Goal: Task Accomplishment & Management: Complete application form

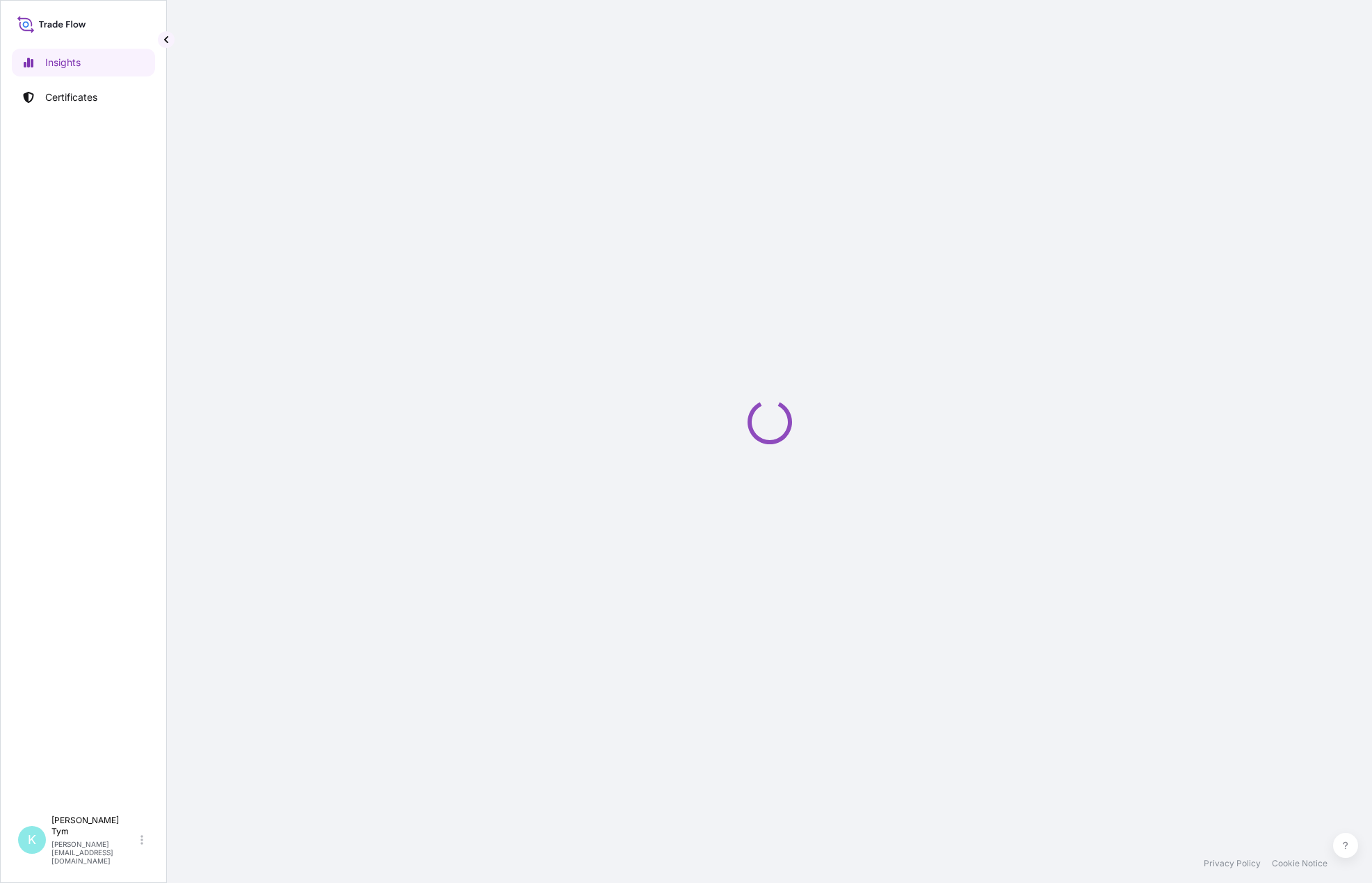
select select "2025"
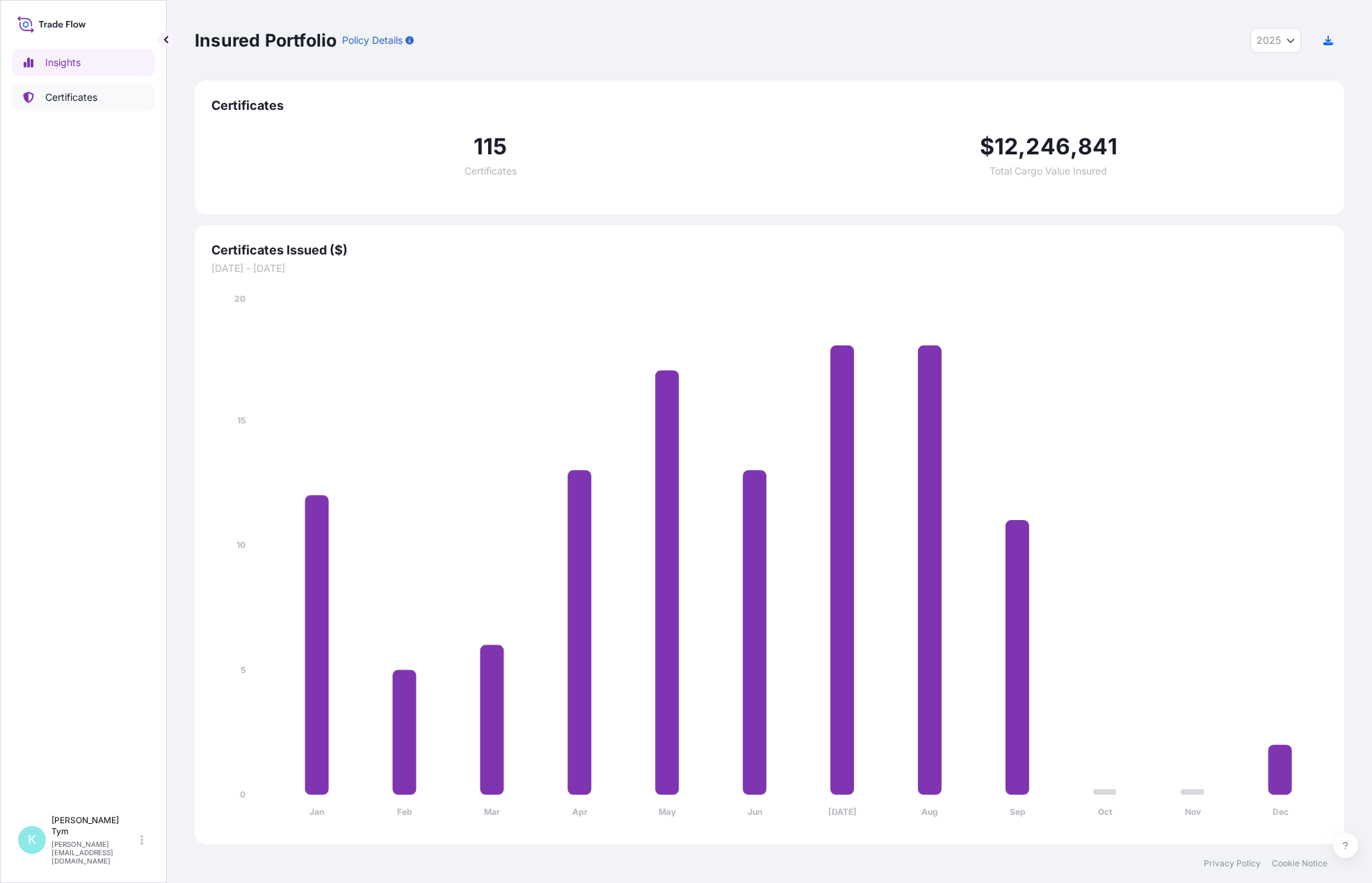
click at [79, 99] on p "Certificates" at bounding box center [71, 96] width 52 height 14
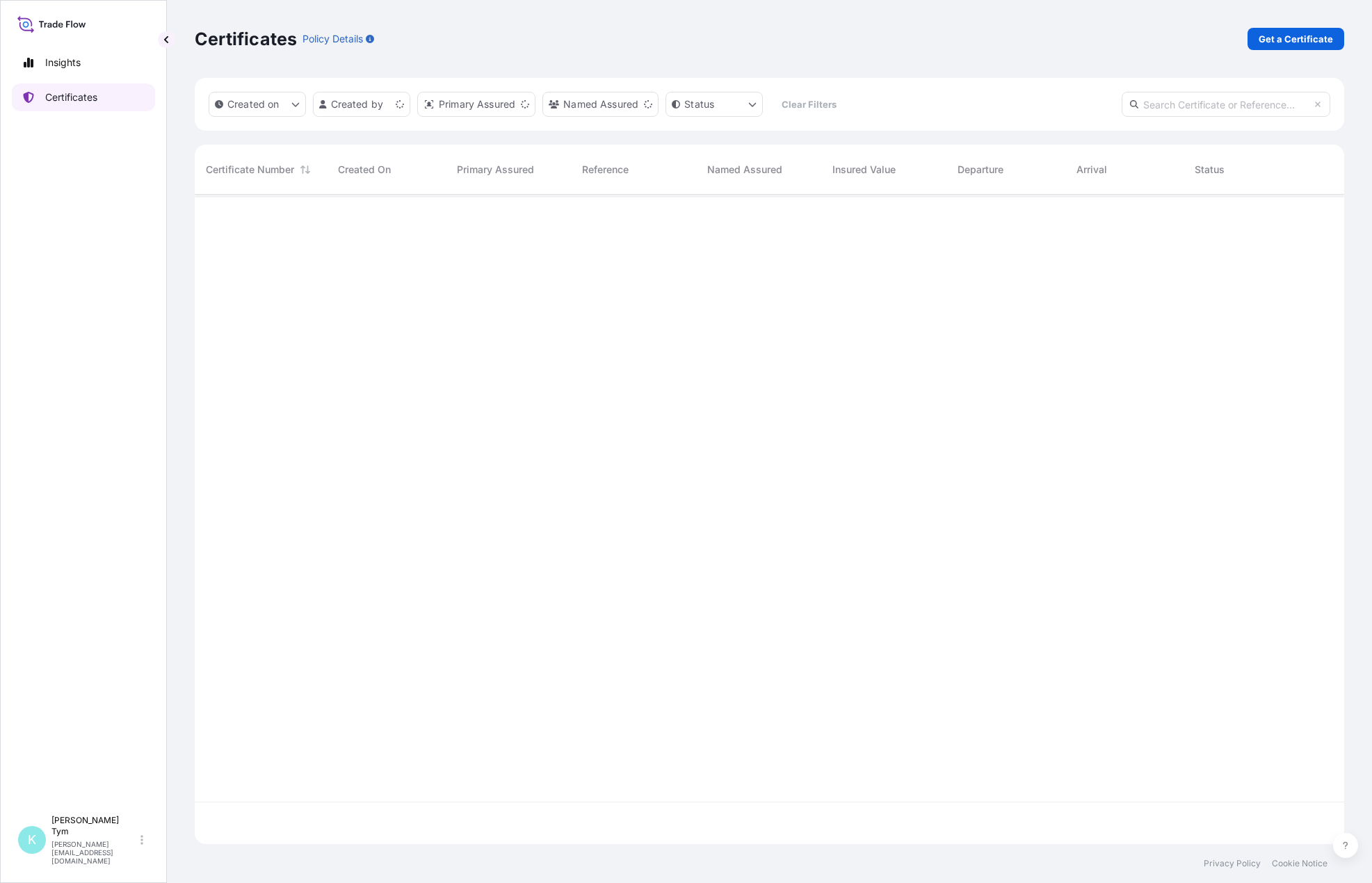
scroll to position [647, 1139]
click at [1149, 106] on input "text" at bounding box center [1226, 105] width 209 height 25
type input "LSGE"
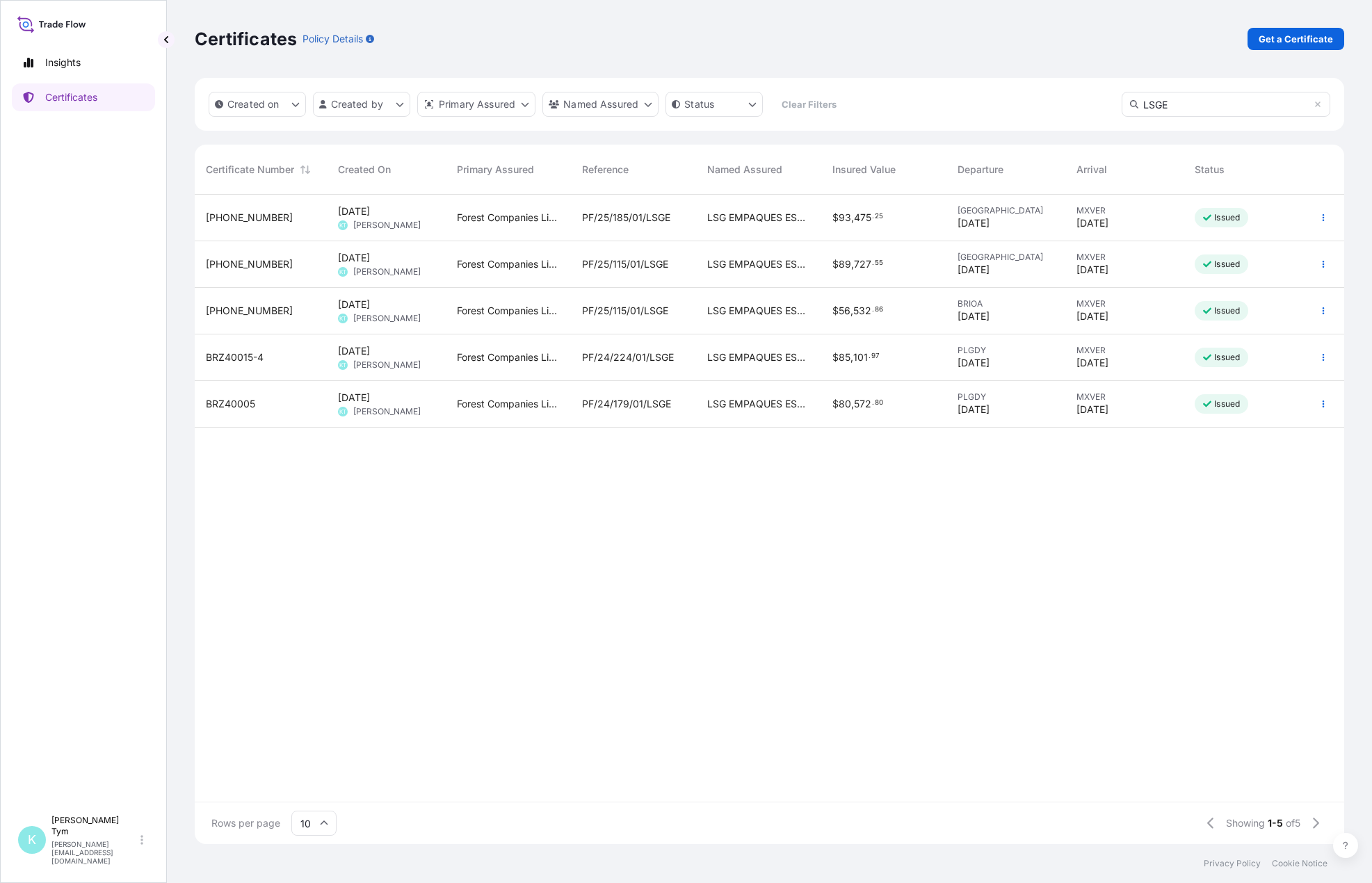
click at [773, 226] on div "LSG EMPAQUES ESPECIALES S.A. DE C.V" at bounding box center [759, 218] width 125 height 47
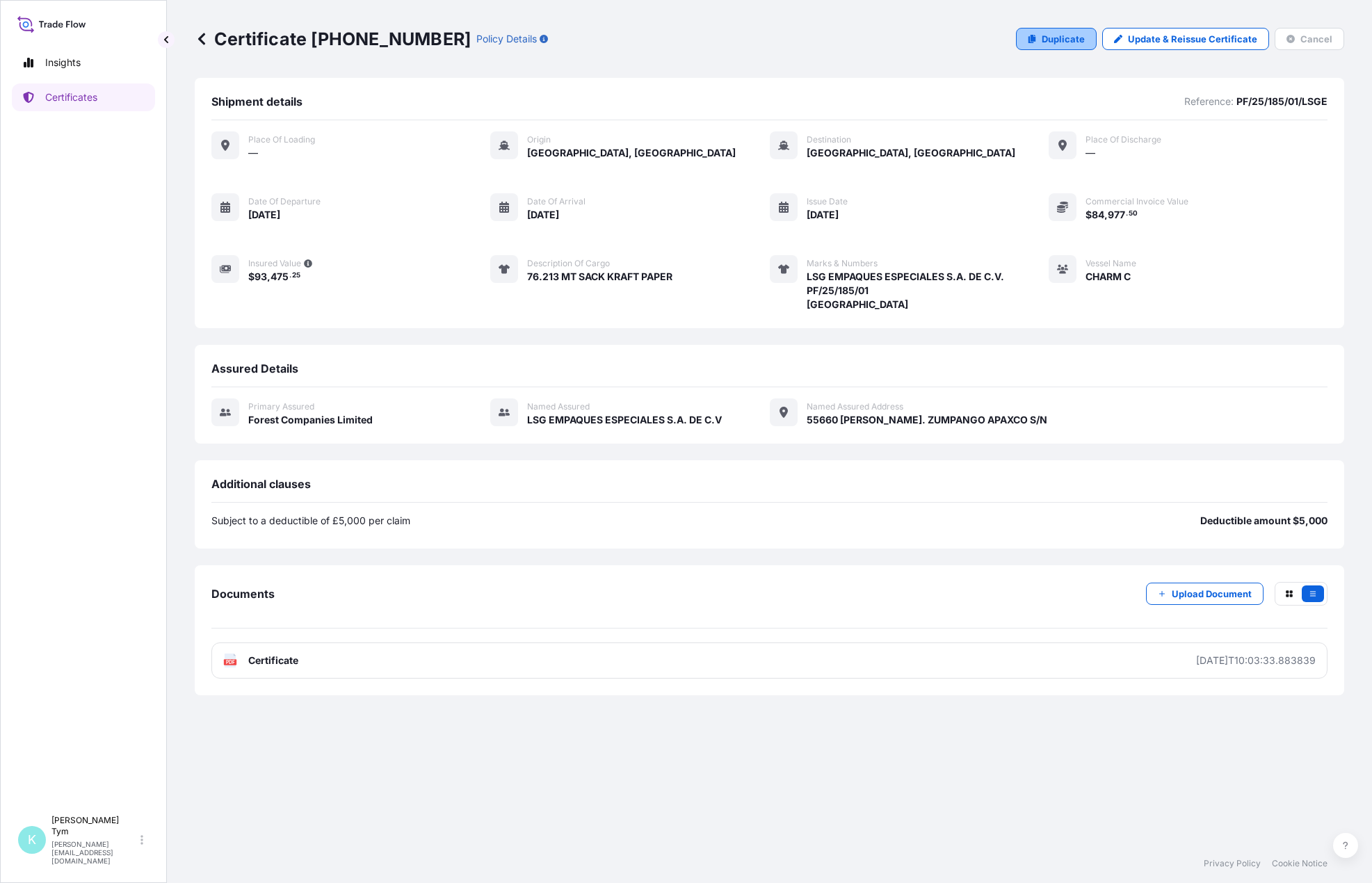
click at [1074, 44] on p "Duplicate" at bounding box center [1063, 39] width 43 height 14
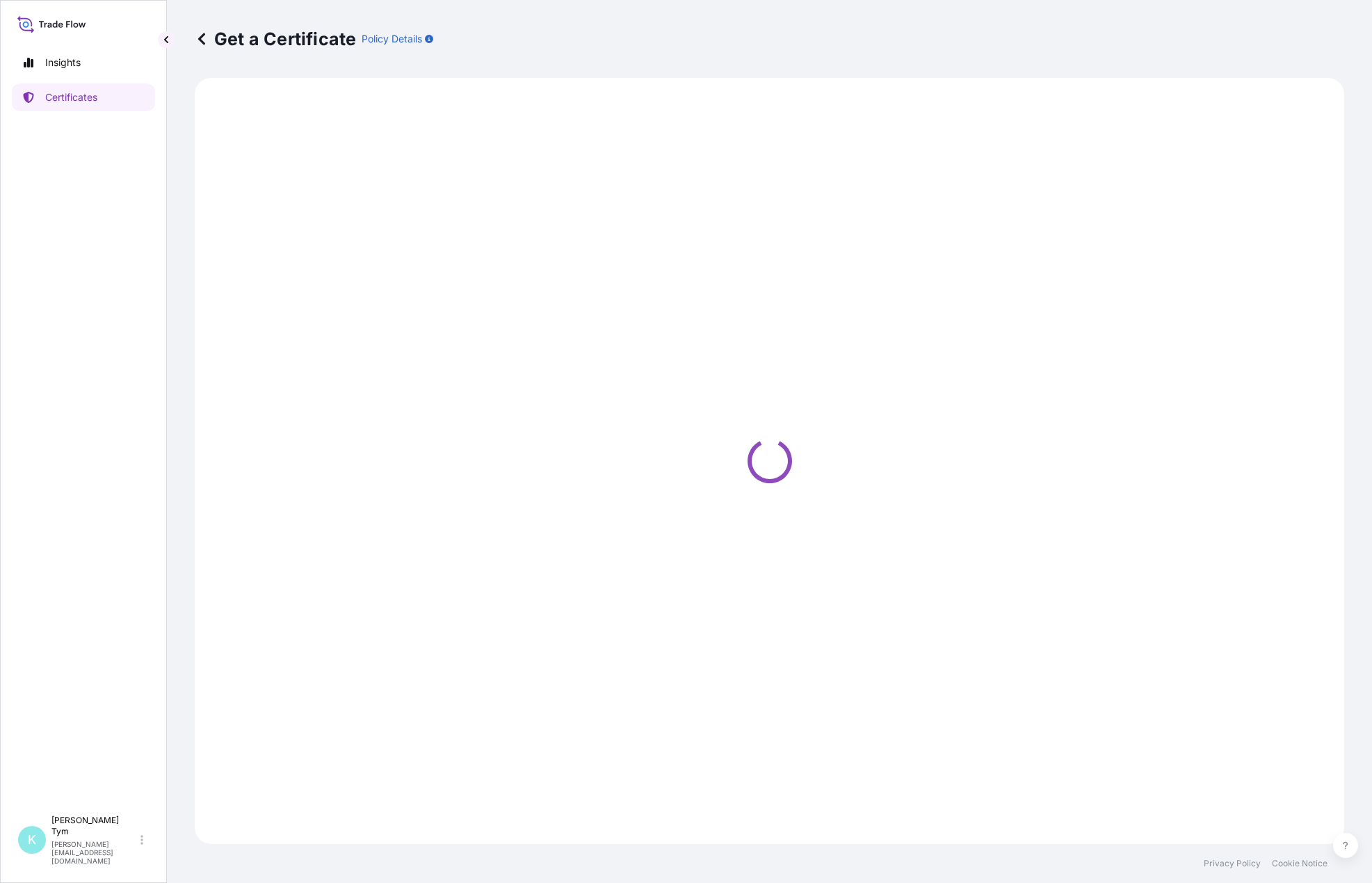
select select "Ocean Vessel"
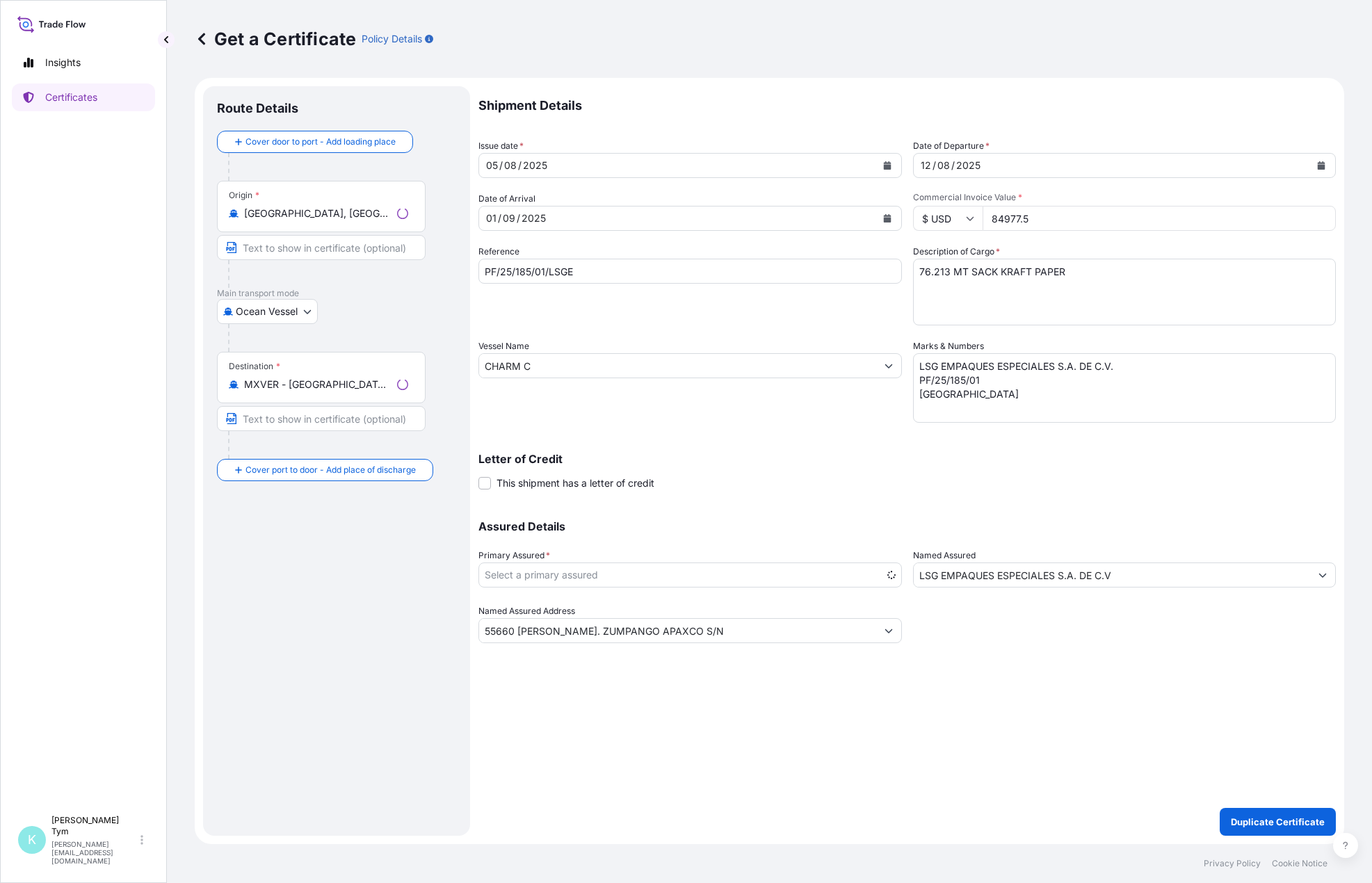
select select "31422"
click at [886, 164] on icon "Calendar" at bounding box center [886, 165] width 8 height 8
click at [886, 221] on icon "Calendar" at bounding box center [886, 218] width 7 height 8
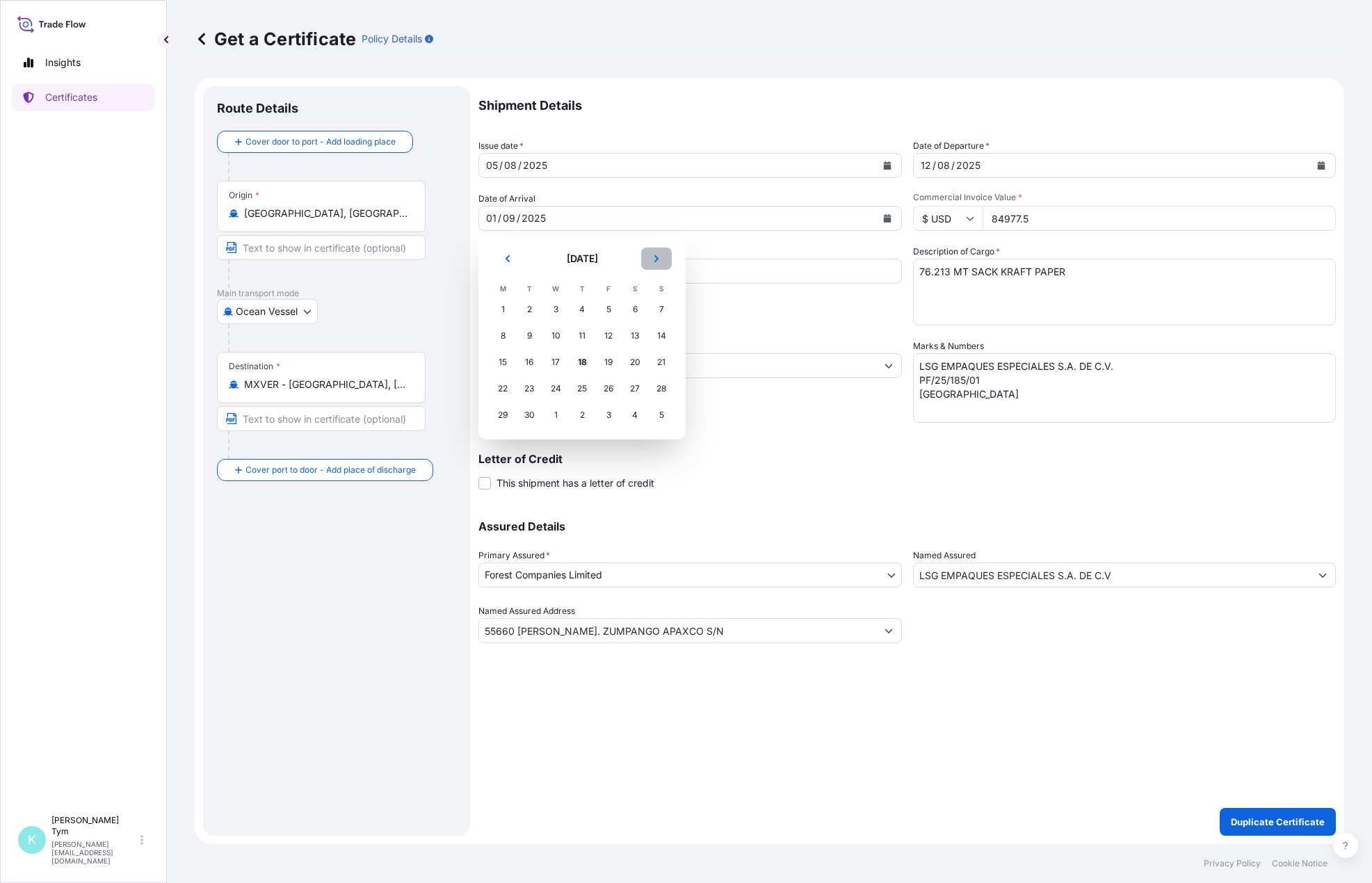
click at [657, 260] on icon "Next" at bounding box center [656, 259] width 8 height 8
click at [524, 368] on div "14" at bounding box center [530, 362] width 25 height 25
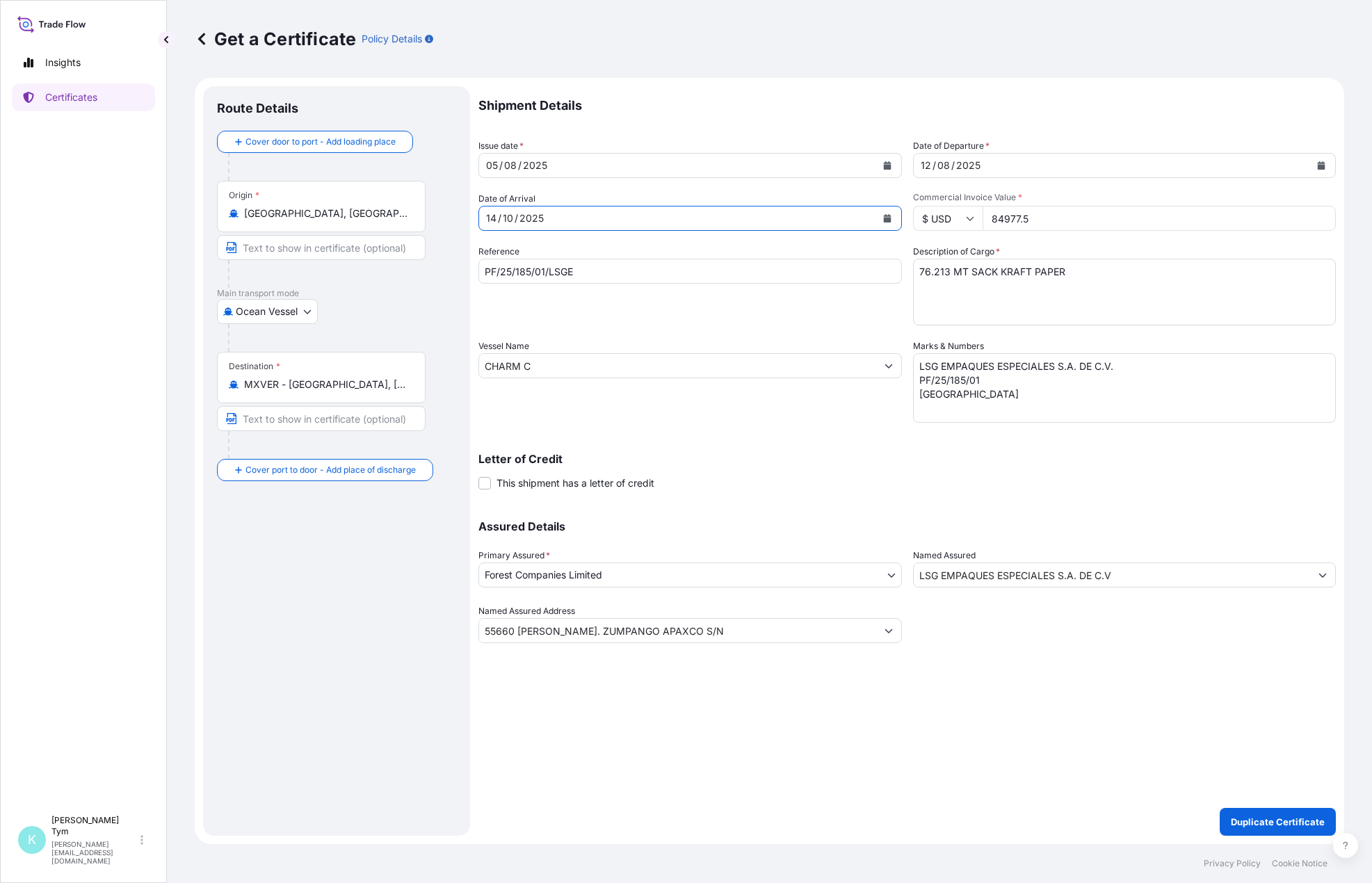
click at [1323, 164] on icon "Calendar" at bounding box center [1321, 165] width 8 height 8
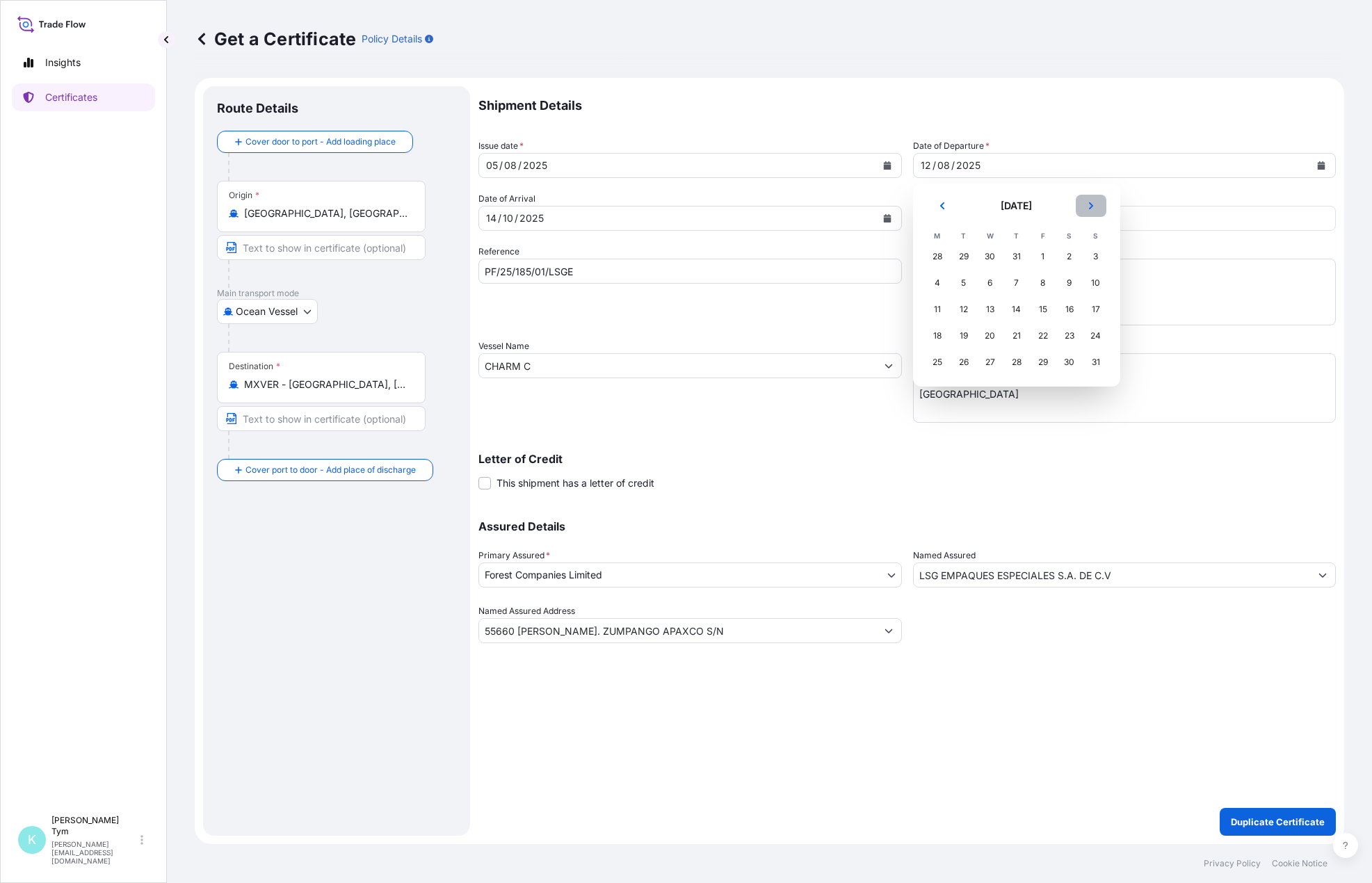
click at [1092, 209] on icon "Next" at bounding box center [1090, 205] width 8 height 8
click at [993, 338] on div "24" at bounding box center [990, 336] width 25 height 25
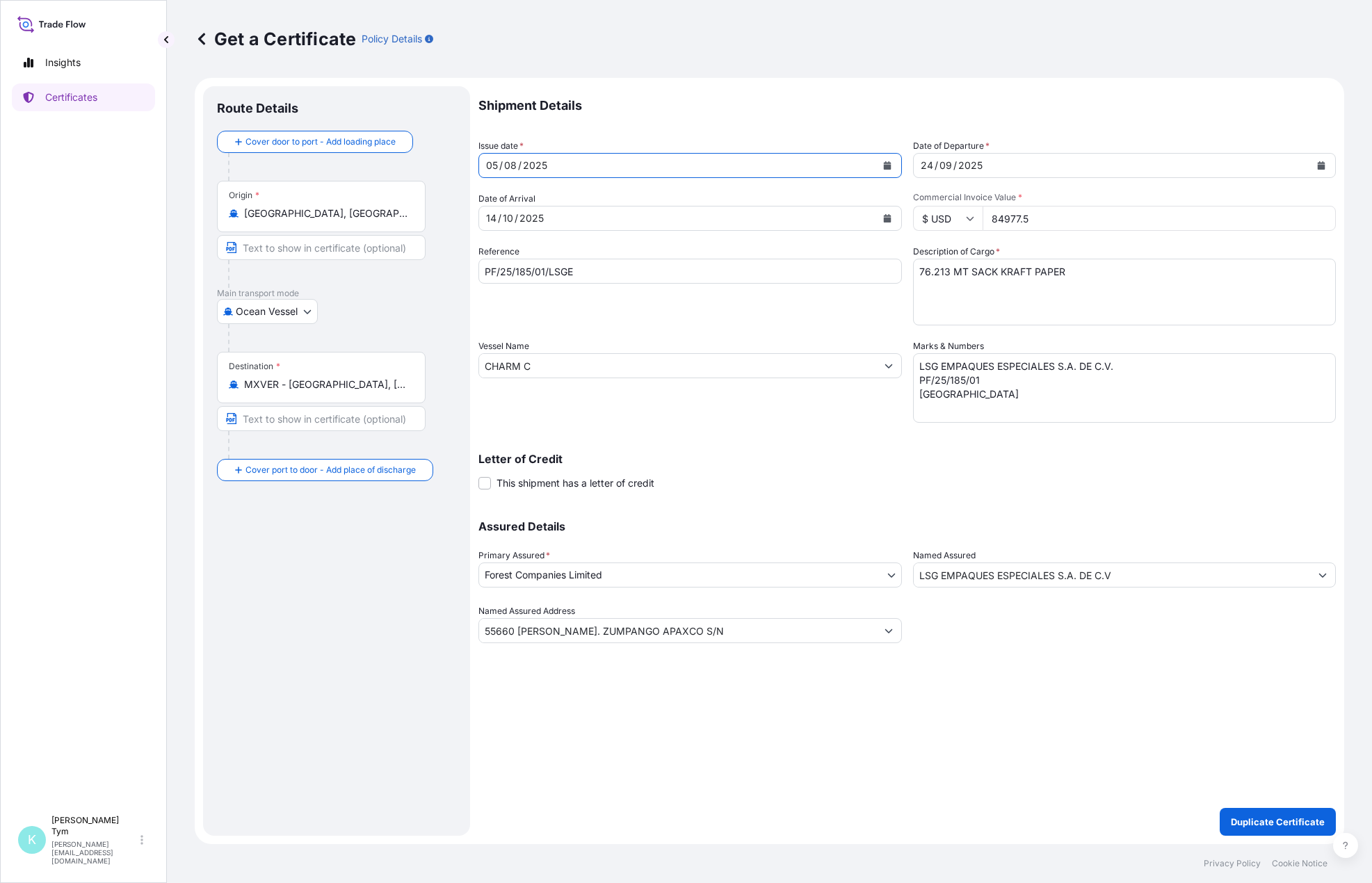
click at [888, 164] on icon "Calendar" at bounding box center [886, 165] width 8 height 8
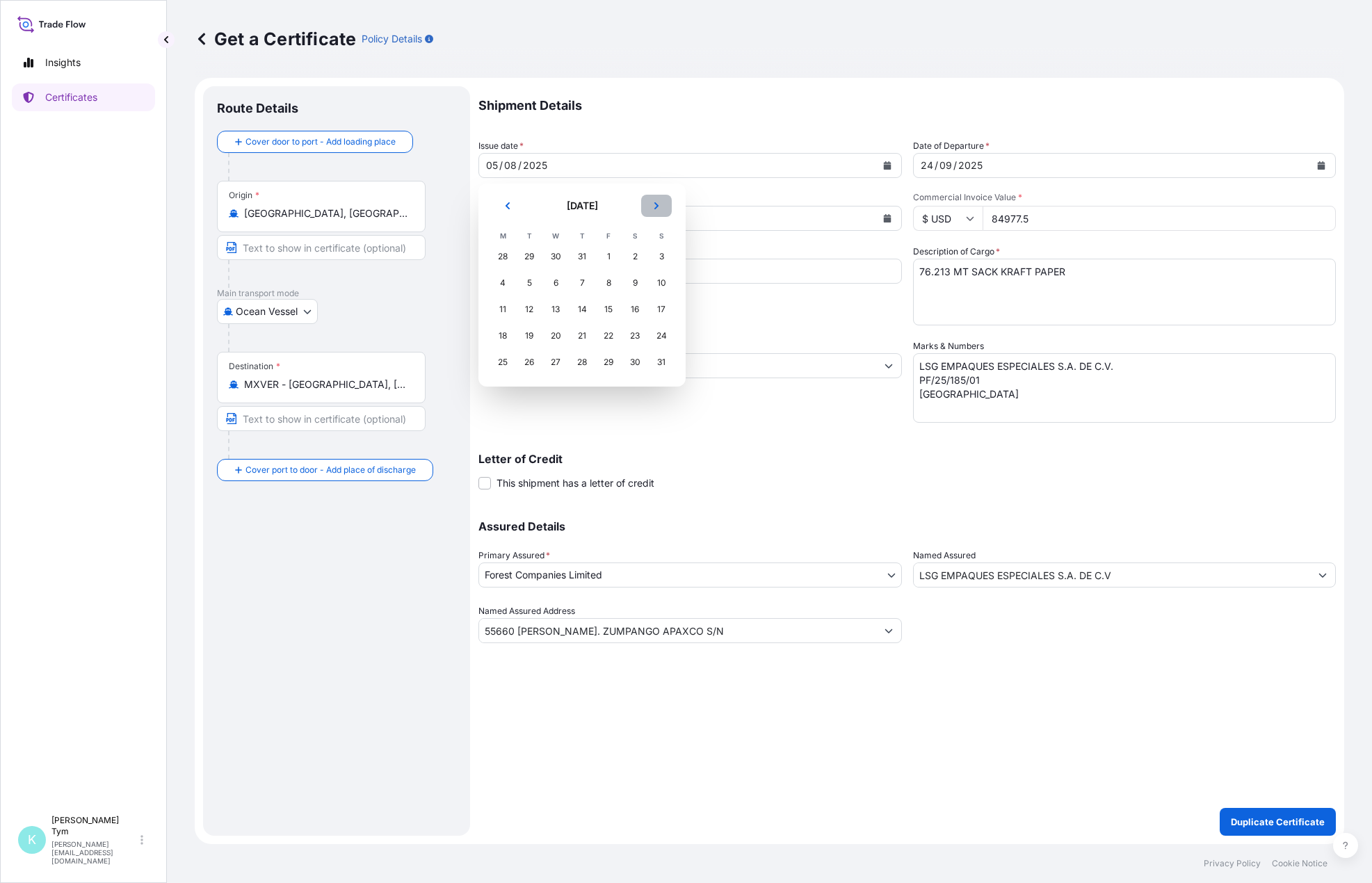
click at [652, 209] on icon "Next" at bounding box center [656, 205] width 8 height 8
click at [575, 310] on div "18" at bounding box center [582, 310] width 25 height 25
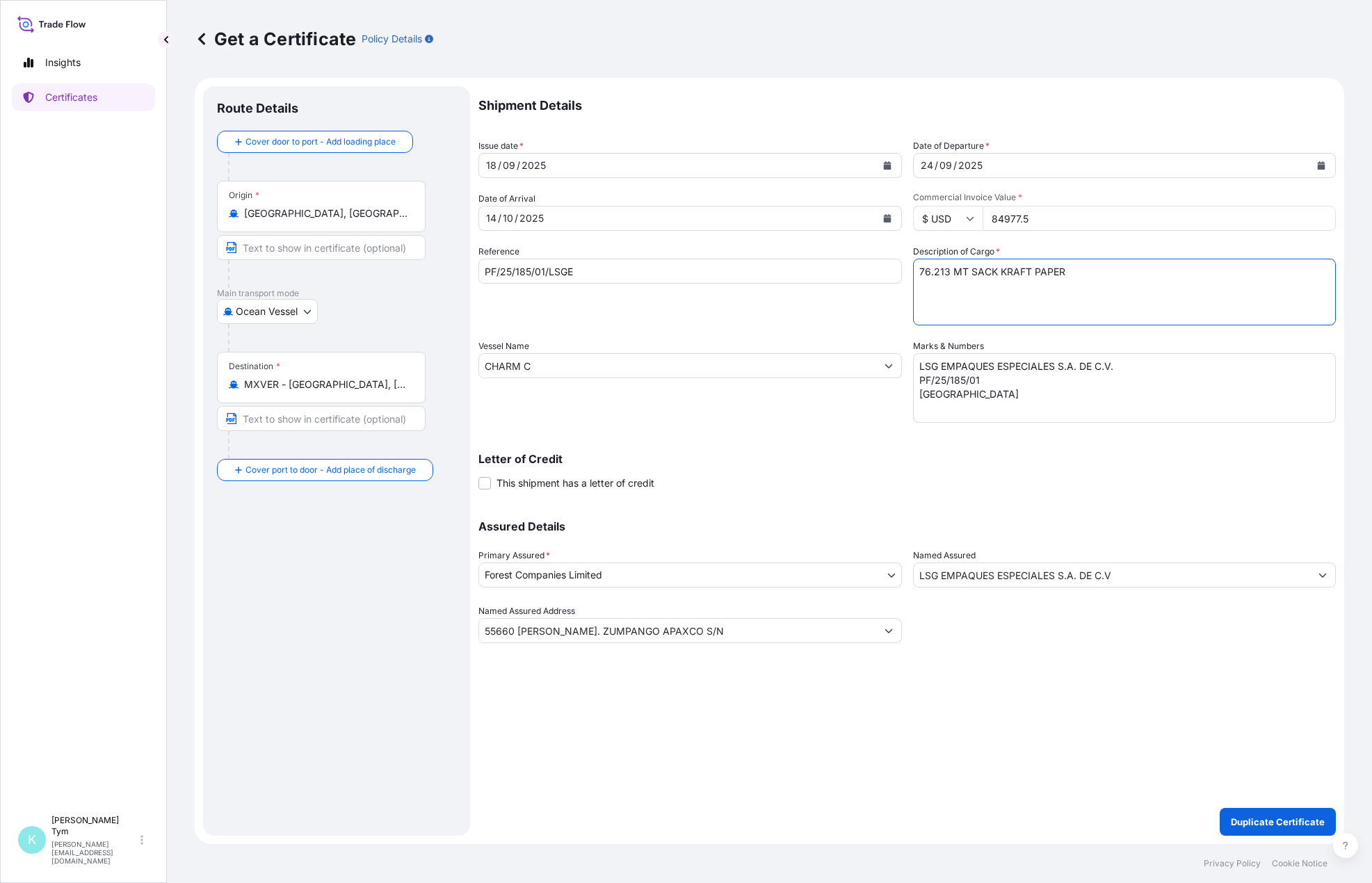
drag, startPoint x: 947, startPoint y: 276, endPoint x: 903, endPoint y: 276, distance: 44.0
click at [903, 276] on div "Shipment Details Issue date * [DATE] Date of Departure * [DATE] Date of Arrival…" at bounding box center [907, 365] width 858 height 557
type textarea "24.766 MT SACK KRAFT PAPER"
drag, startPoint x: 1037, startPoint y: 217, endPoint x: 986, endPoint y: 230, distance: 52.6
click at [986, 230] on input "84977.5" at bounding box center [1159, 218] width 354 height 25
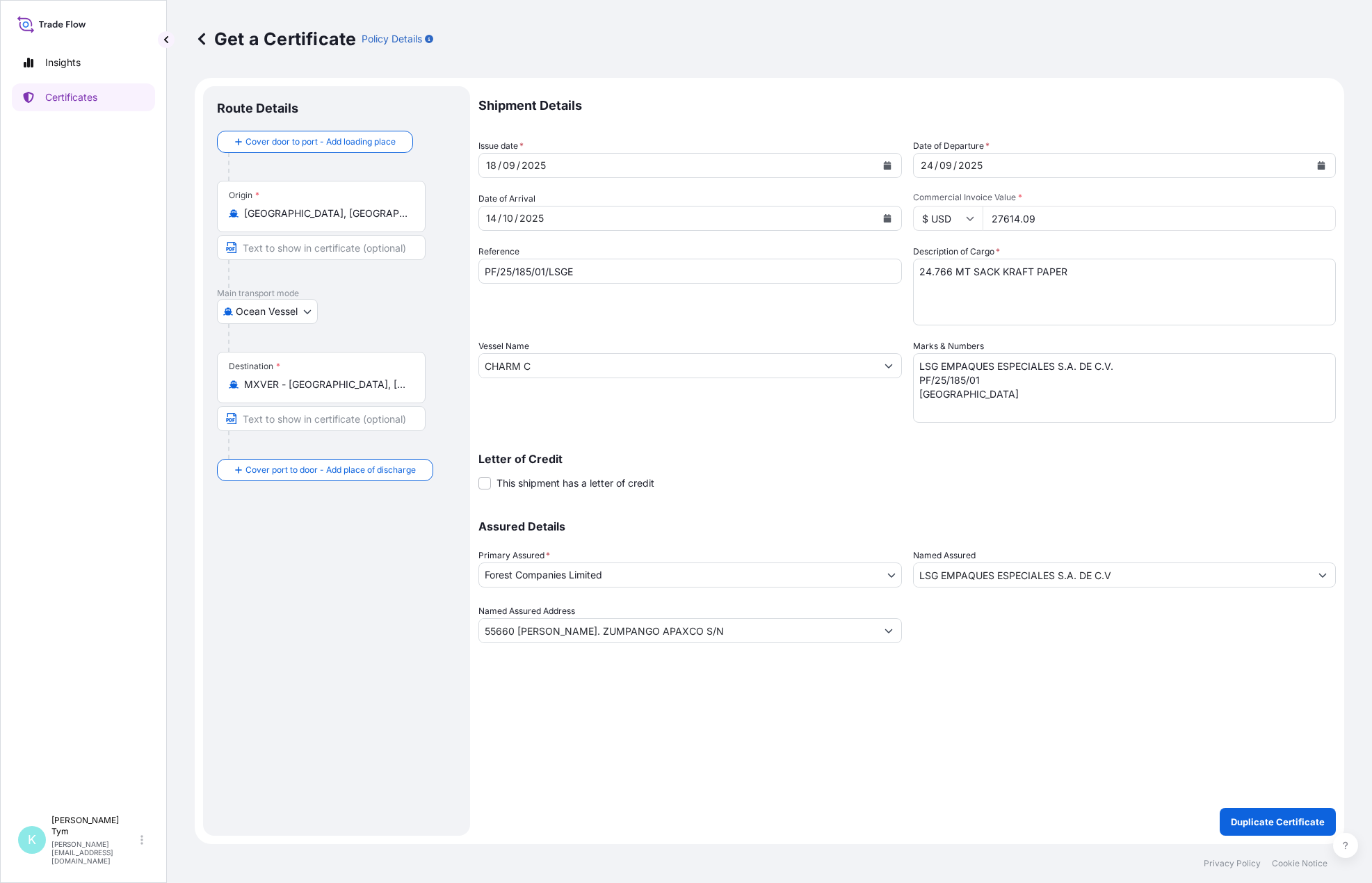
type input "27614.09"
click at [958, 375] on textarea "LSG EMPAQUES ESPECIALES S.A. DE C.V. PF/25/185/01 [GEOGRAPHIC_DATA]" at bounding box center [1125, 387] width 423 height 69
click at [957, 375] on textarea "LSG EMPAQUES ESPECIALES S.A. DE C.V. PF/25/185/01 [GEOGRAPHIC_DATA]" at bounding box center [1125, 387] width 423 height 69
type textarea "LSG EMPAQUES ESPECIALES S.A. DE C.V. PF/25/231/01 [GEOGRAPHIC_DATA]"
click at [770, 528] on p "Assured Details" at bounding box center [907, 526] width 858 height 11
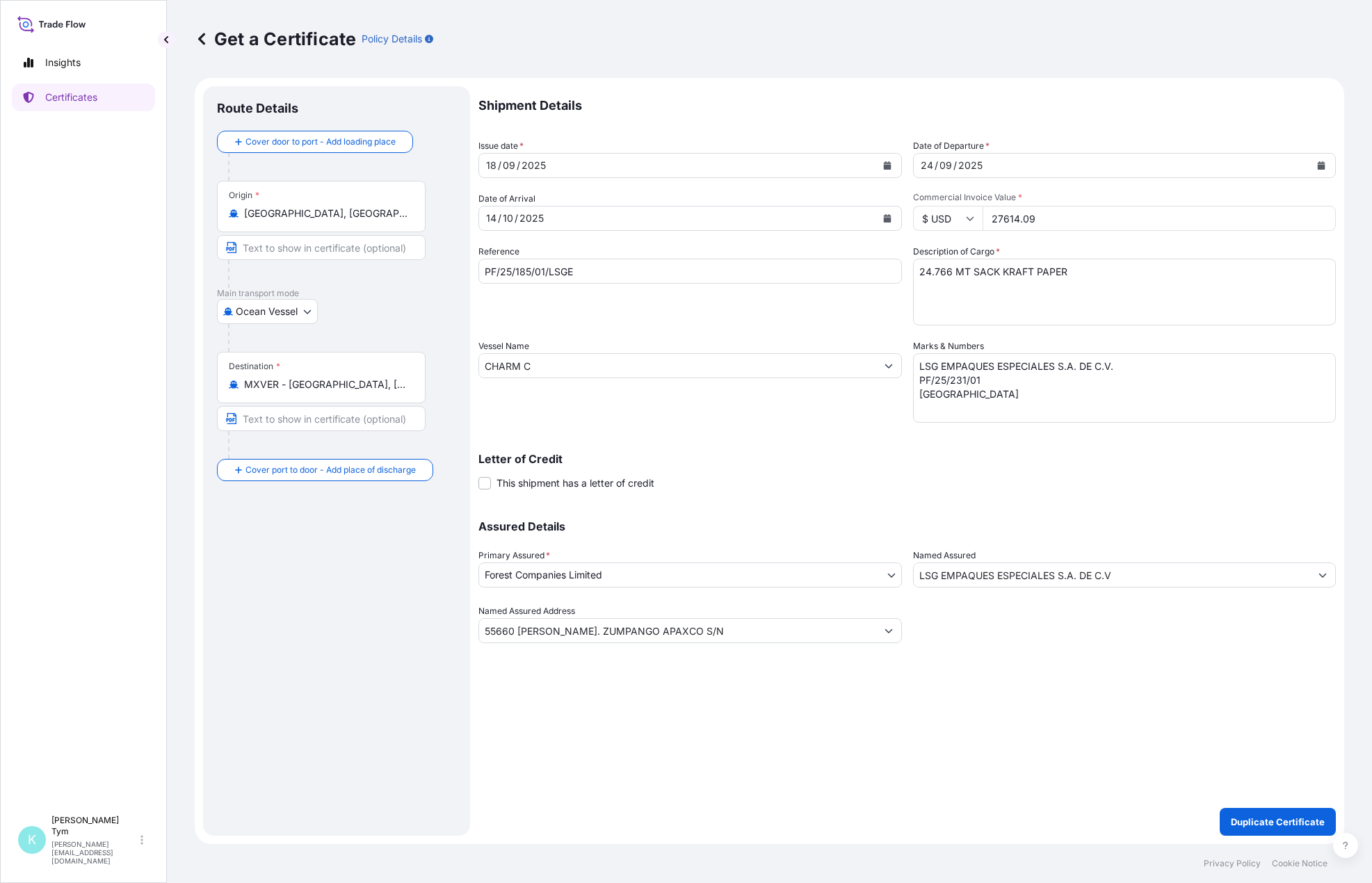
click at [526, 271] on input "PF/25/185/01/LSGE" at bounding box center [690, 271] width 423 height 25
click at [526, 272] on input "PF/25/185/01/LSGE" at bounding box center [690, 271] width 423 height 25
type input "PF/25/231/01/LSGE"
click at [1263, 819] on p "Duplicate Certificate" at bounding box center [1277, 822] width 94 height 14
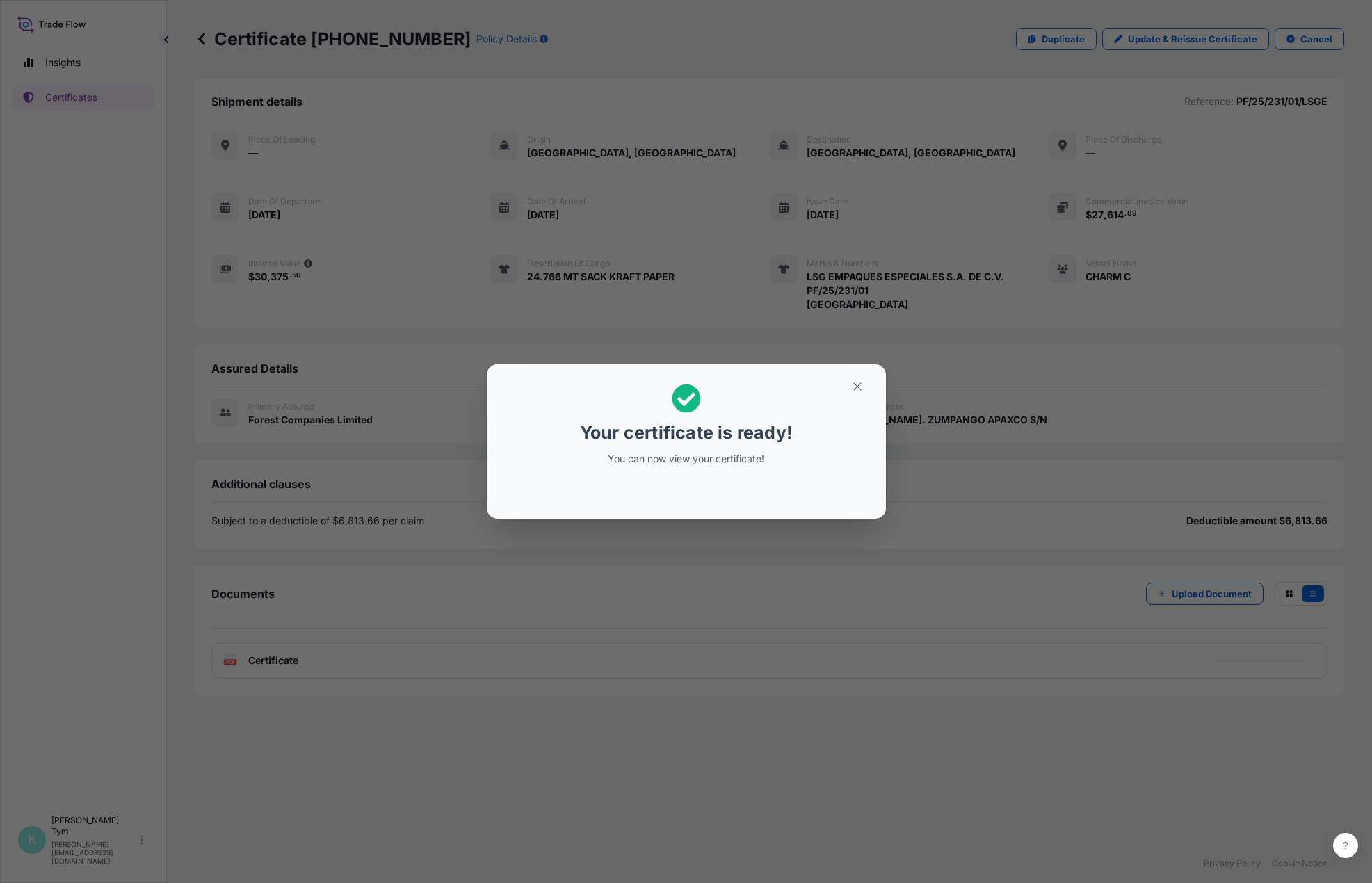
click at [67, 624] on div "Your certificate is ready! You can now view your certificate!" at bounding box center [686, 442] width 1372 height 883
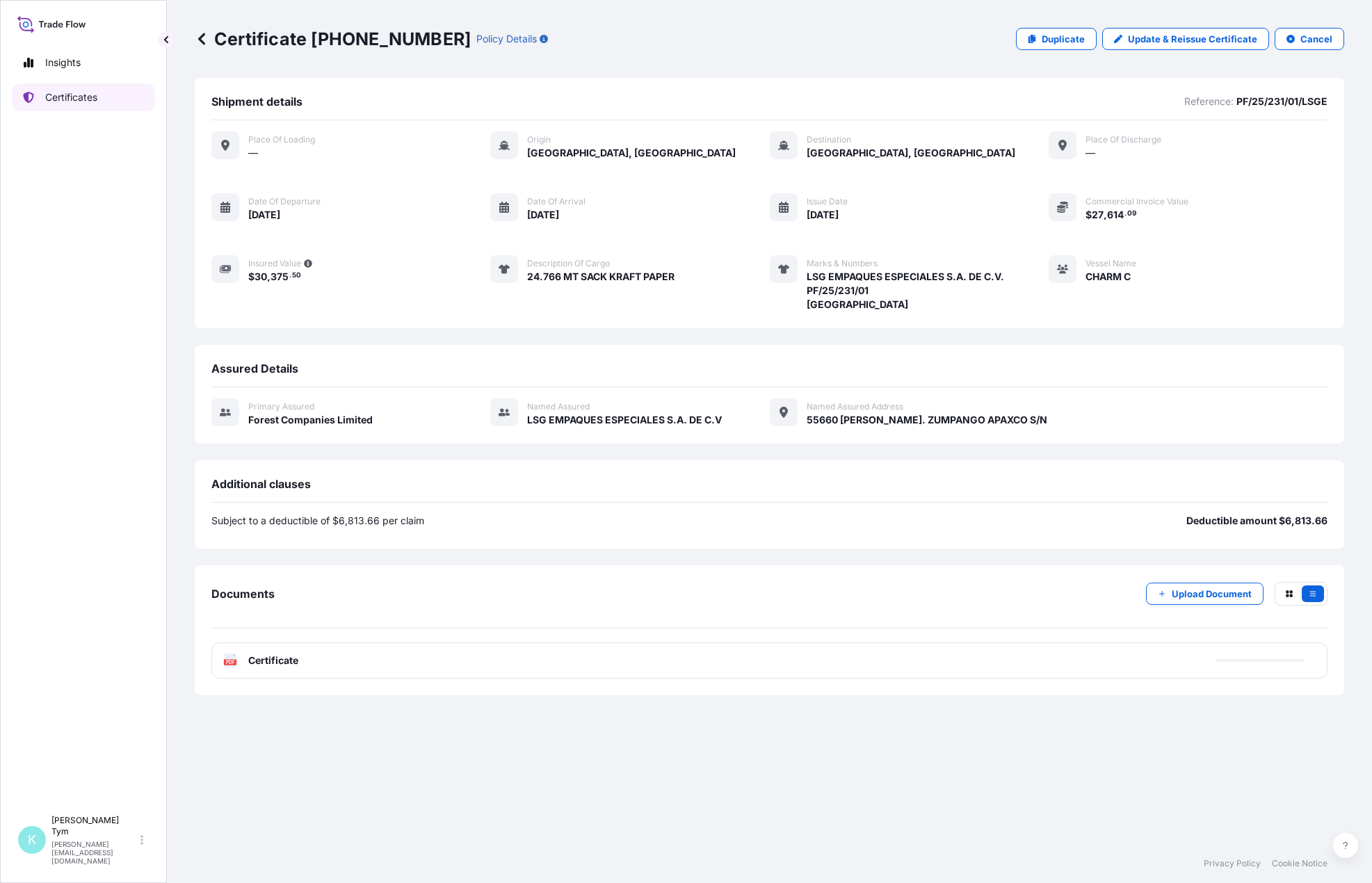
click at [65, 96] on p "Certificates" at bounding box center [71, 96] width 52 height 14
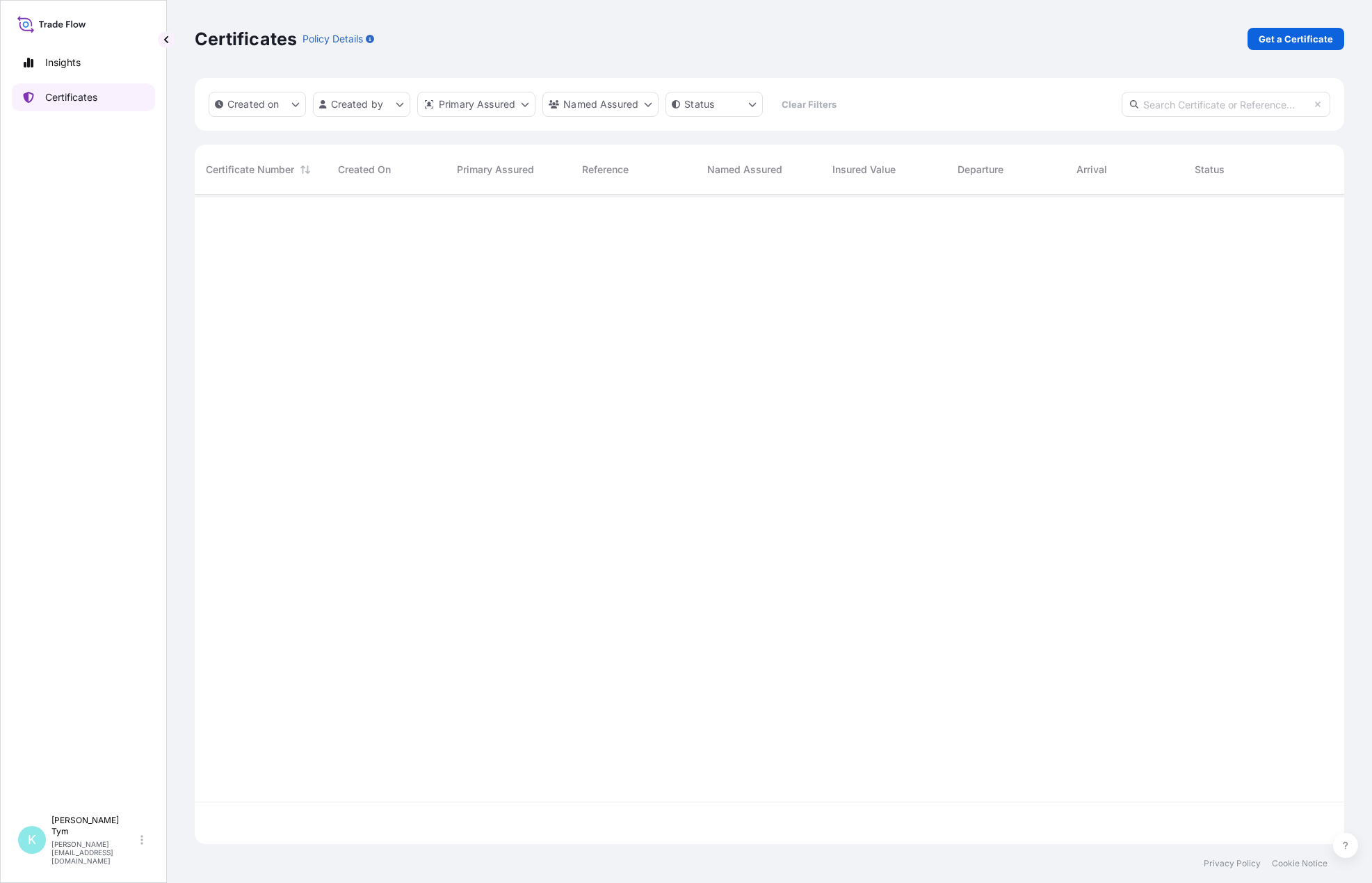
scroll to position [647, 1139]
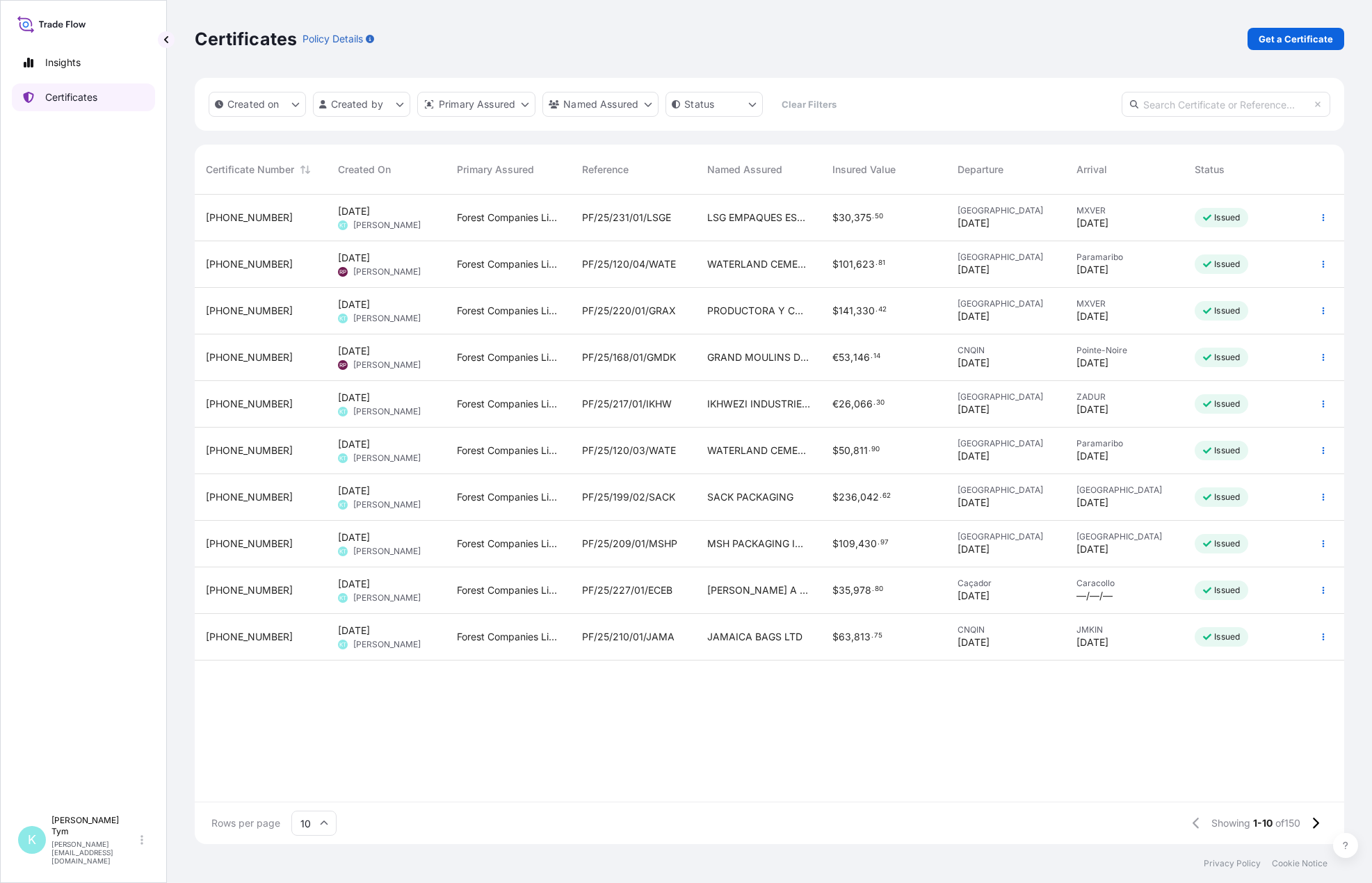
click at [86, 103] on p "Certificates" at bounding box center [71, 96] width 52 height 14
click at [615, 219] on span "PF/25/231/01/LSGE" at bounding box center [626, 217] width 89 height 14
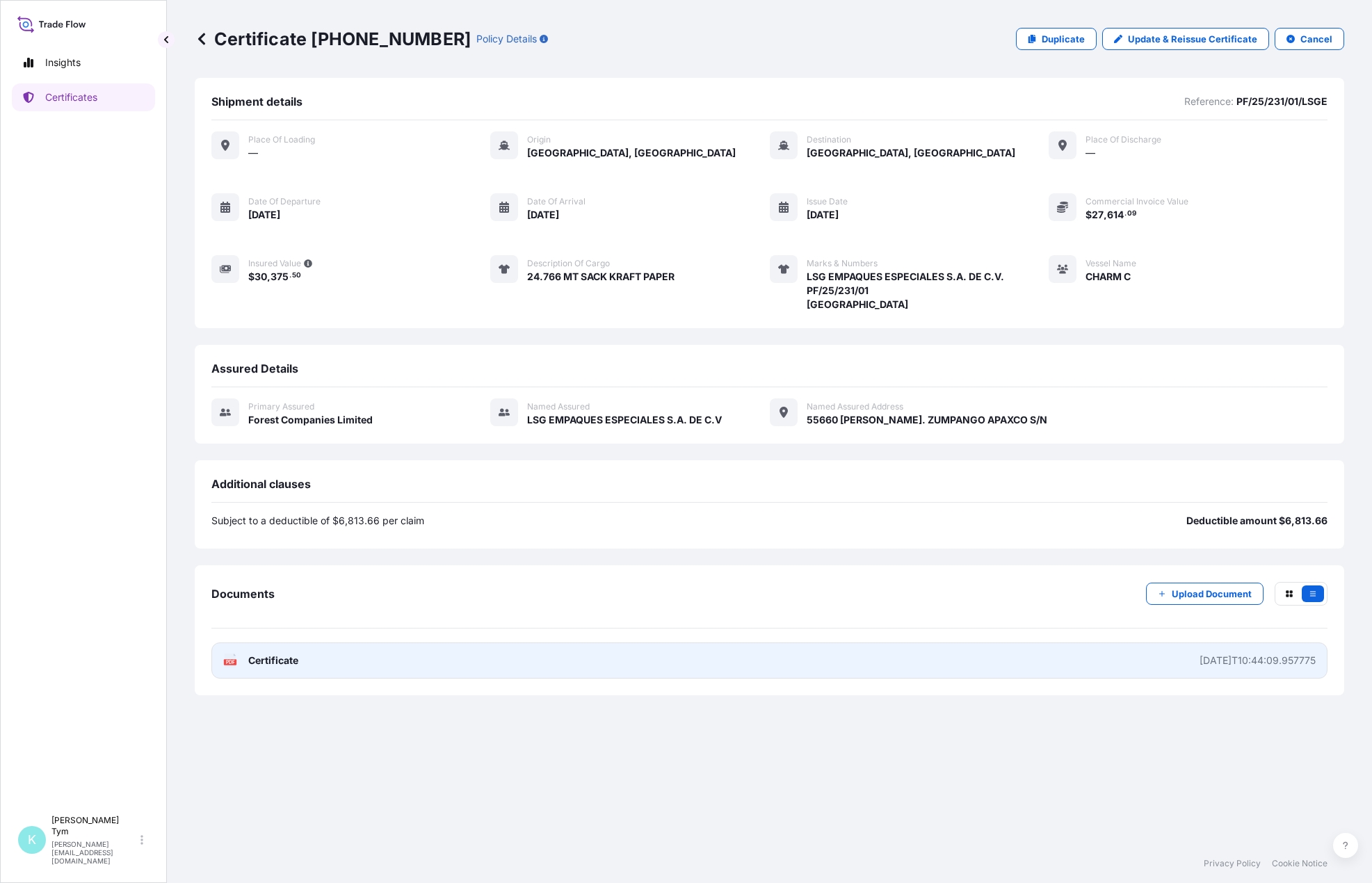
click at [287, 668] on span "Certificate" at bounding box center [274, 660] width 50 height 14
